Goal: Communication & Community: Ask a question

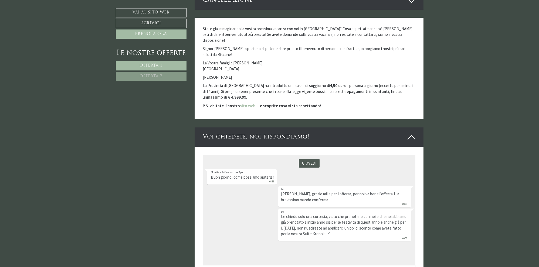
scroll to position [1486, 0]
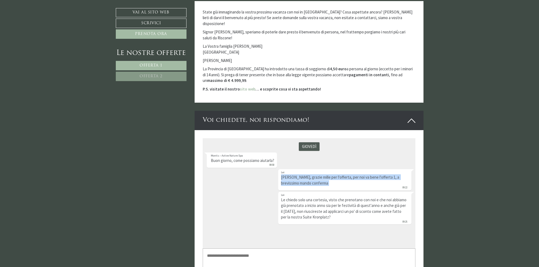
drag, startPoint x: 281, startPoint y: 177, endPoint x: 355, endPoint y: 186, distance: 74.5
click at [355, 186] on div "[PERSON_NAME], grazie mille per l'offerta, per noi va bene l'offerta 1, a brevi…" at bounding box center [344, 179] width 133 height 21
click at [242, 261] on textarea at bounding box center [309, 261] width 213 height 26
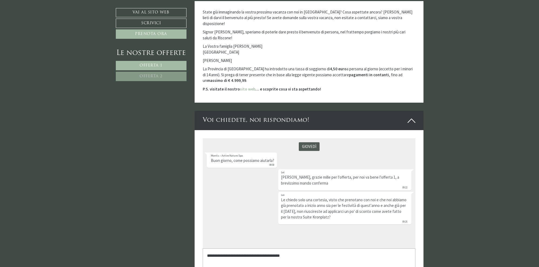
type textarea "**********"
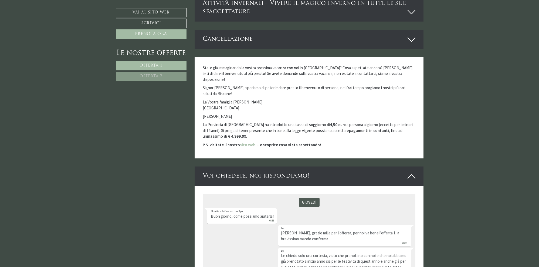
scroll to position [1376, 0]
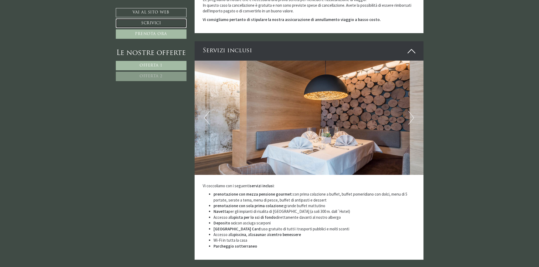
click at [158, 23] on link "Scrivici" at bounding box center [151, 23] width 71 height 9
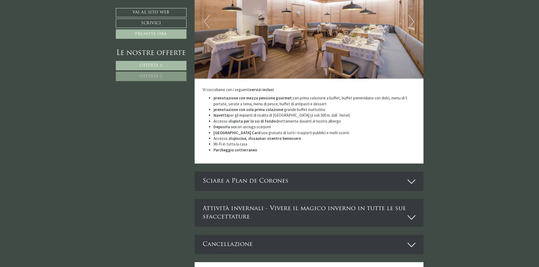
scroll to position [1114, 0]
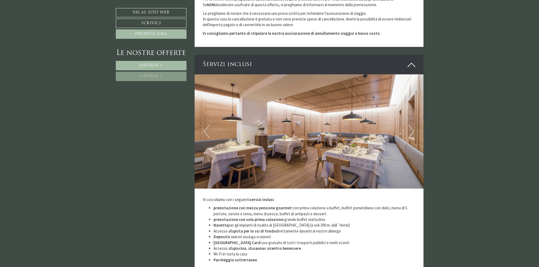
click at [413, 125] on button "Next" at bounding box center [411, 131] width 6 height 13
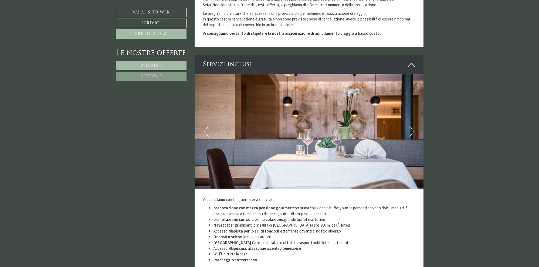
click at [413, 125] on button "Next" at bounding box center [411, 131] width 6 height 13
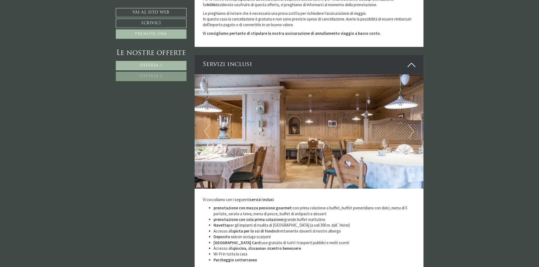
click at [413, 125] on button "Next" at bounding box center [411, 131] width 6 height 13
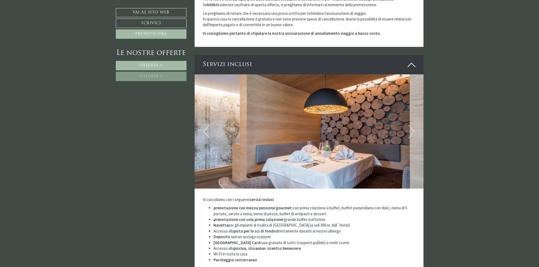
click at [413, 125] on button "Next" at bounding box center [411, 131] width 6 height 13
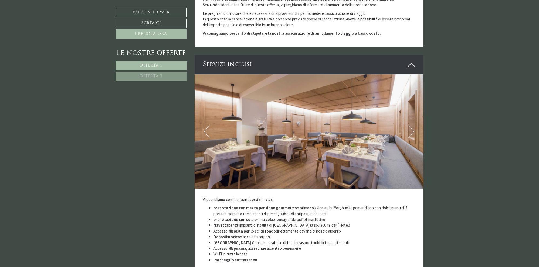
click at [413, 125] on button "Next" at bounding box center [411, 131] width 6 height 13
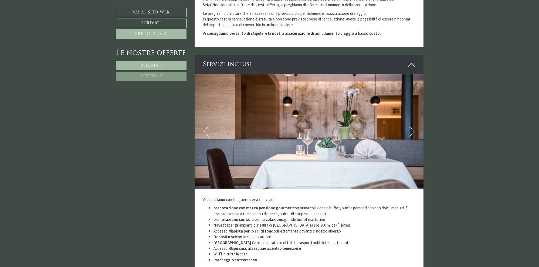
click at [413, 125] on button "Next" at bounding box center [411, 131] width 6 height 13
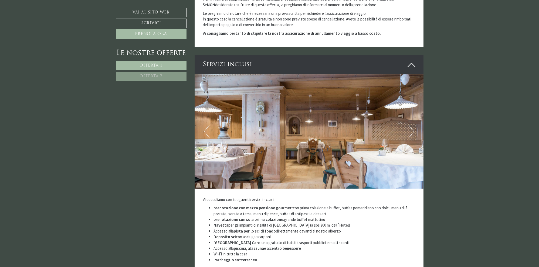
click at [413, 125] on button "Next" at bounding box center [411, 131] width 6 height 13
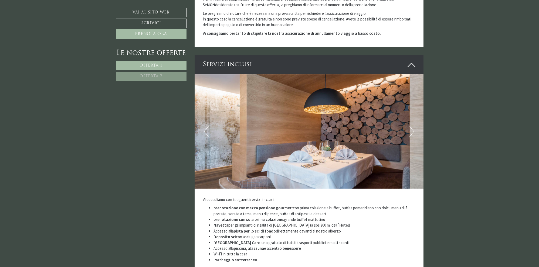
click at [413, 125] on button "Next" at bounding box center [411, 131] width 6 height 13
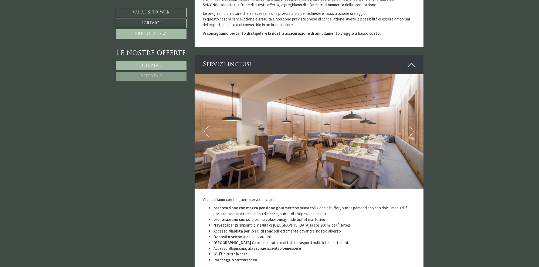
click at [413, 125] on button "Next" at bounding box center [411, 131] width 6 height 13
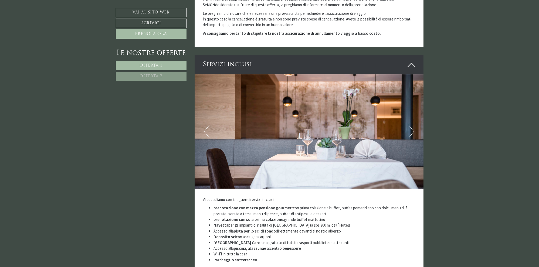
click at [413, 125] on button "Next" at bounding box center [411, 131] width 6 height 13
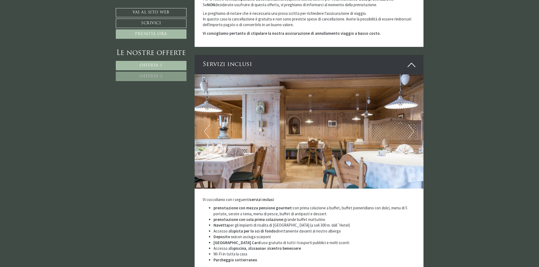
click at [413, 125] on button "Next" at bounding box center [411, 131] width 6 height 13
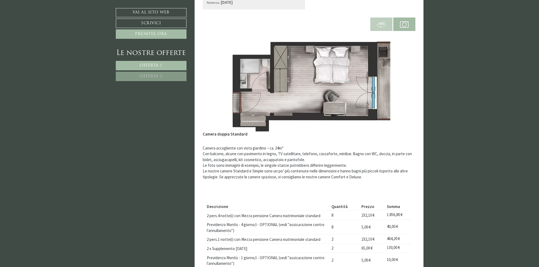
scroll to position [96, 0]
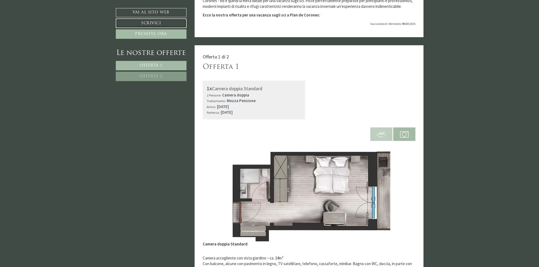
click at [151, 25] on link "Scrivici" at bounding box center [151, 23] width 71 height 9
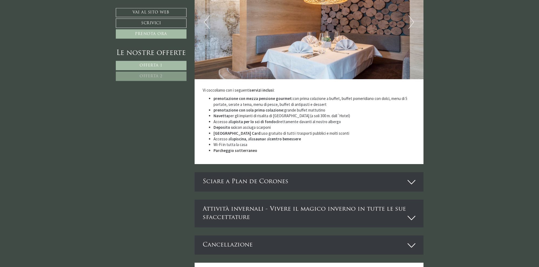
scroll to position [1197, 0]
